Goal: Information Seeking & Learning: Learn about a topic

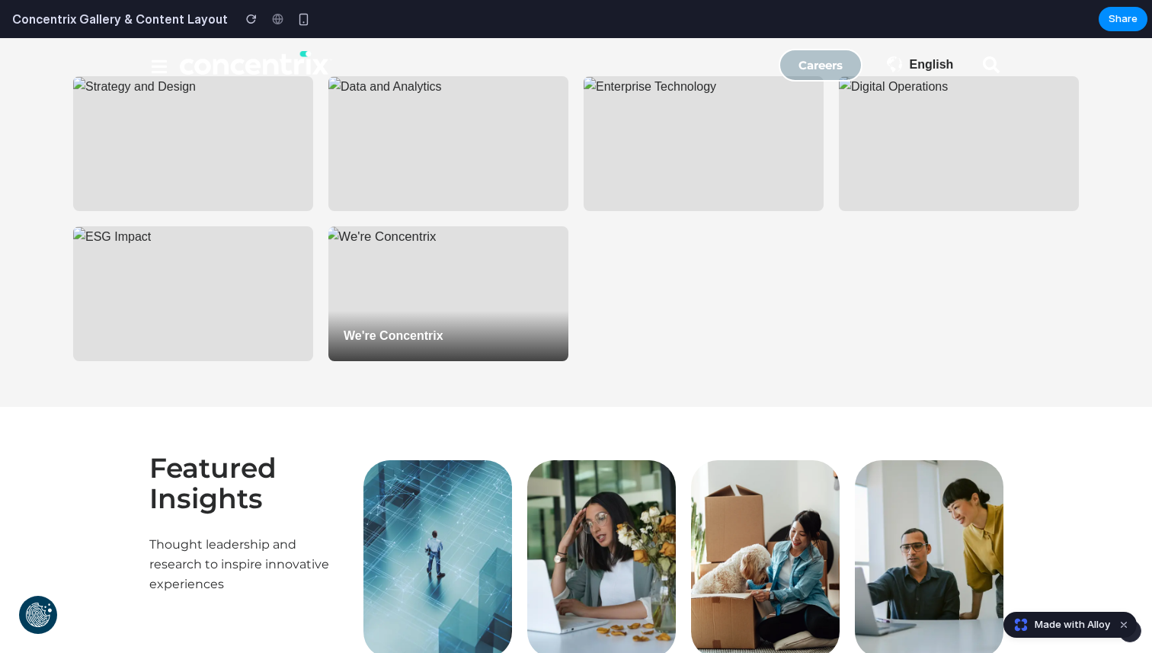
scroll to position [2646, 0]
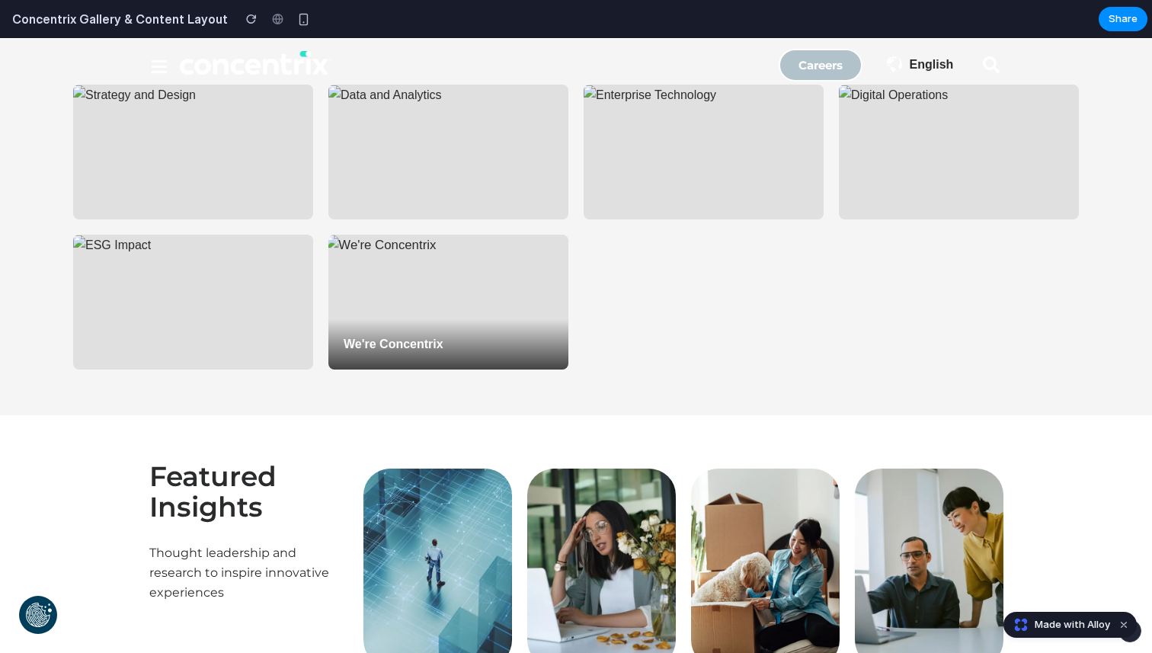
click at [426, 290] on div "We're Concentrix" at bounding box center [448, 302] width 240 height 135
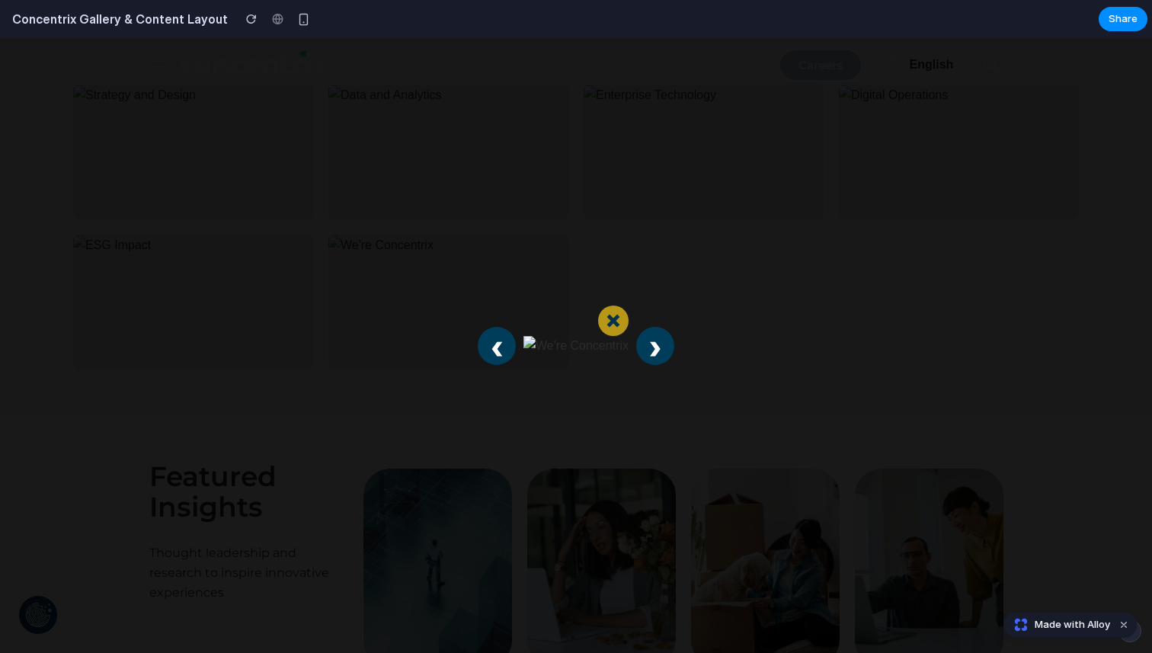
click at [615, 316] on button "×" at bounding box center [613, 321] width 30 height 30
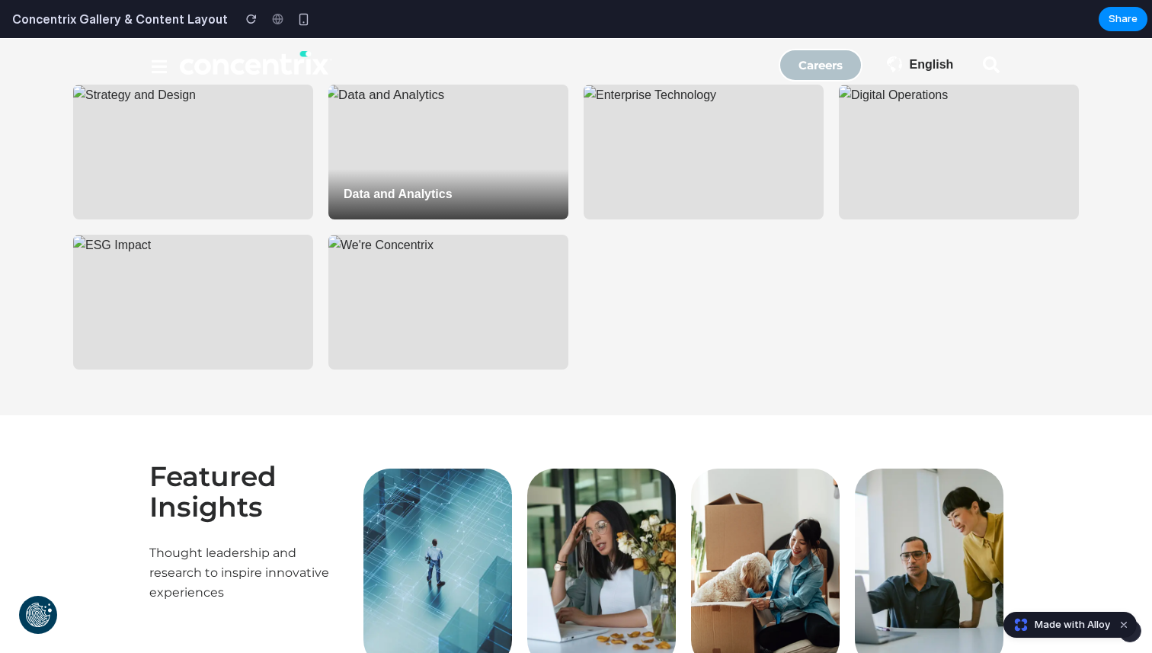
click at [401, 159] on div "Data and Analytics" at bounding box center [448, 152] width 240 height 135
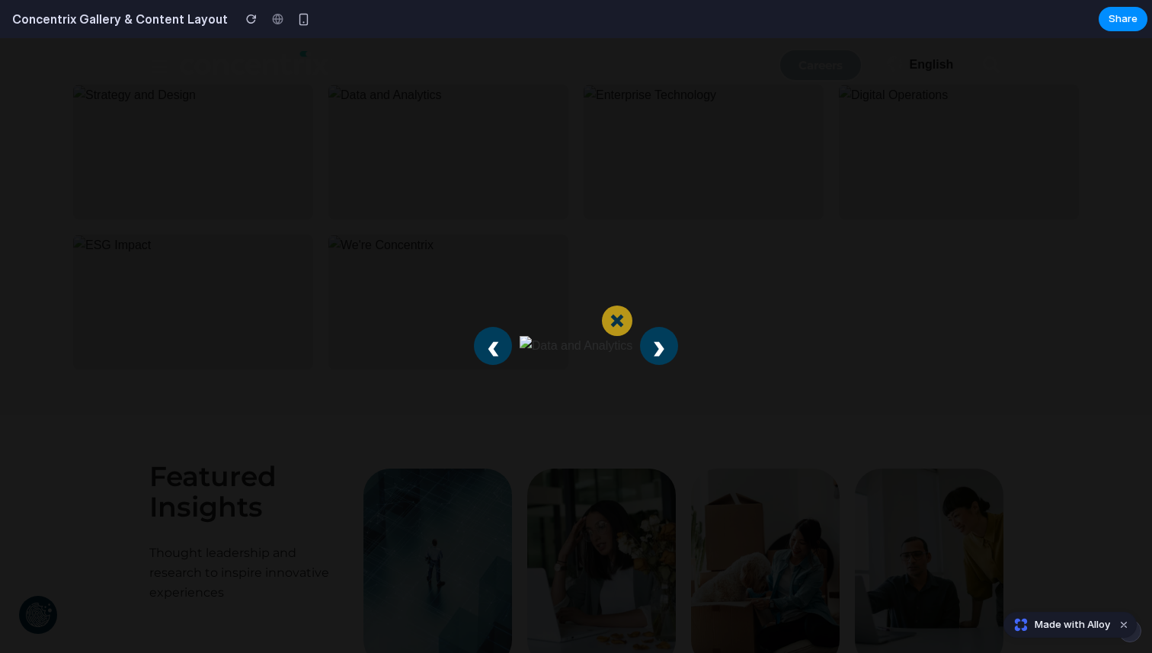
click at [602, 319] on button "×" at bounding box center [617, 321] width 30 height 30
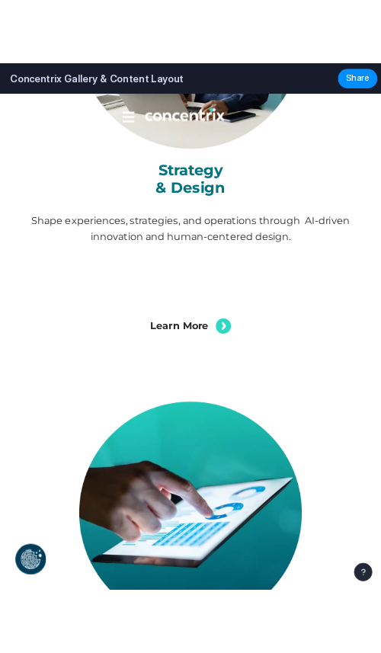
scroll to position [5221, 0]
